Goal: Find specific page/section: Find specific page/section

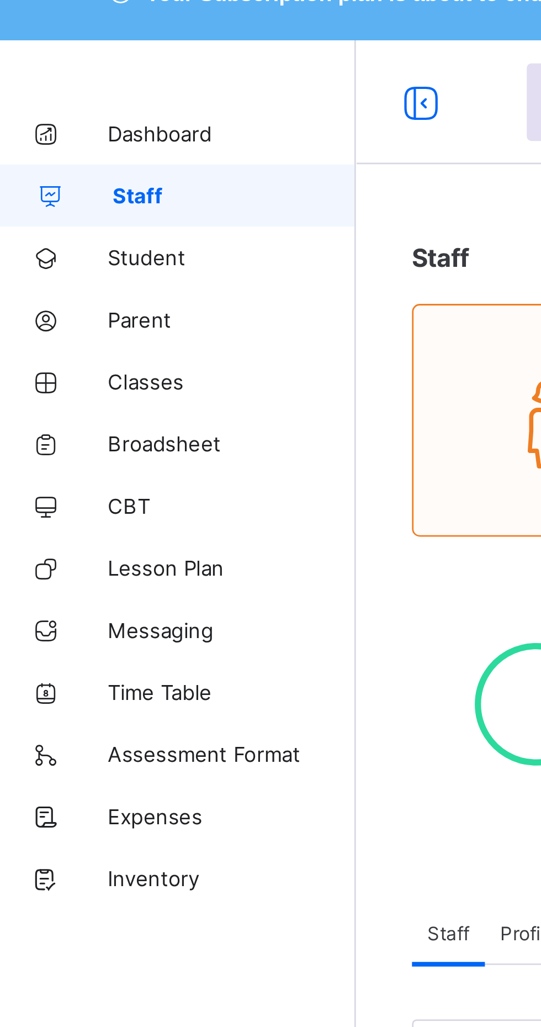
click at [75, 309] on span "Expenses" at bounding box center [88, 309] width 88 height 9
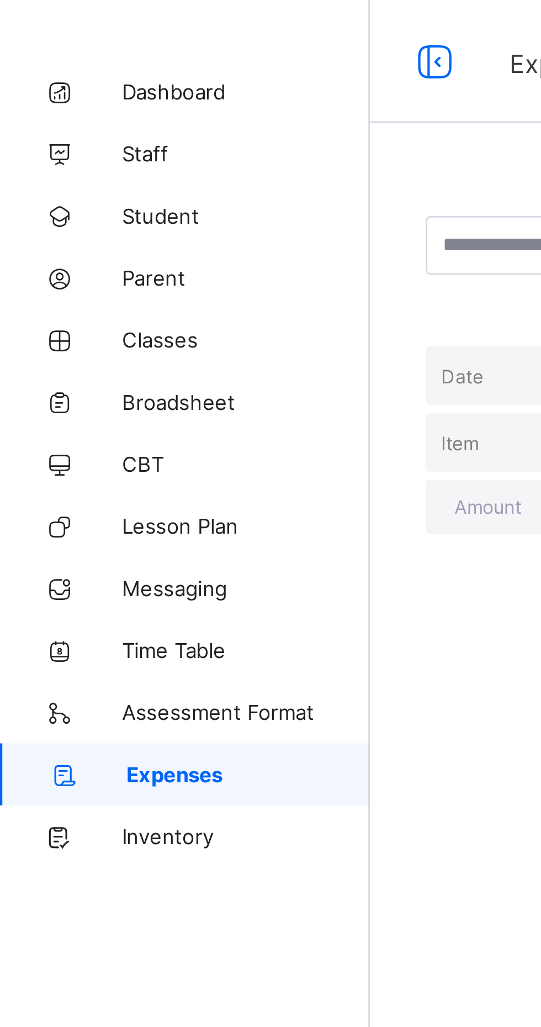
click at [65, 91] on span "Staff" at bounding box center [88, 88] width 88 height 9
